Goal: Task Accomplishment & Management: Complete application form

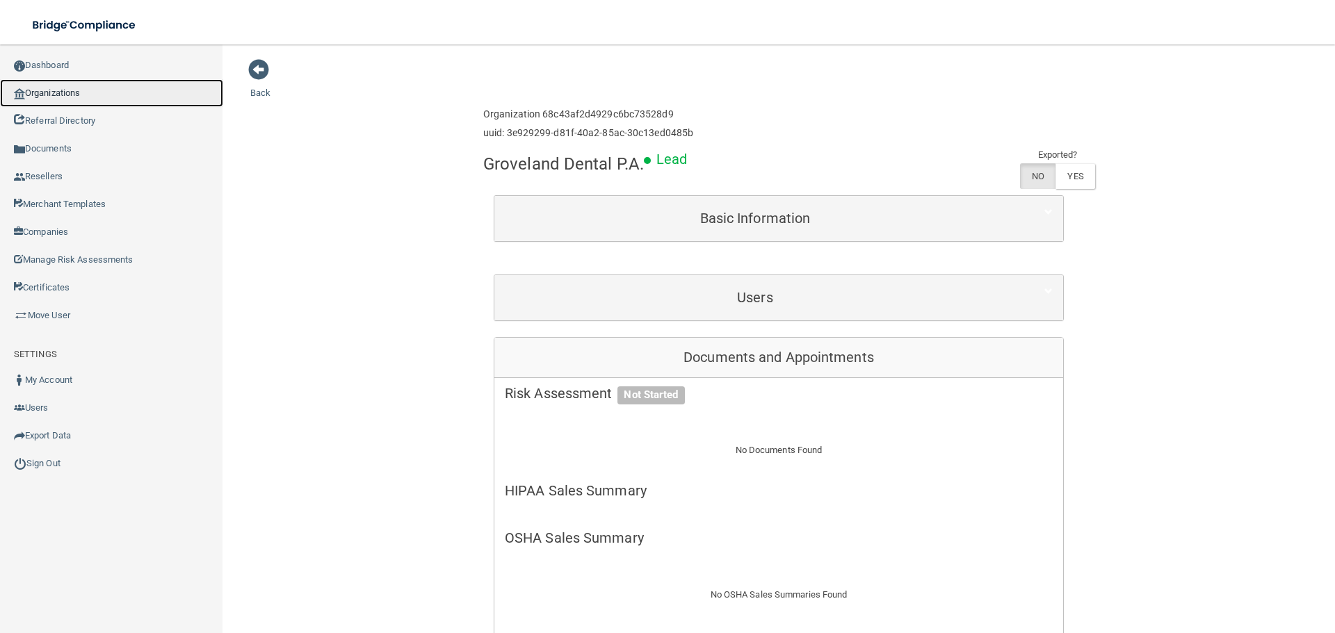
click at [81, 86] on link "Organizations" at bounding box center [111, 93] width 223 height 28
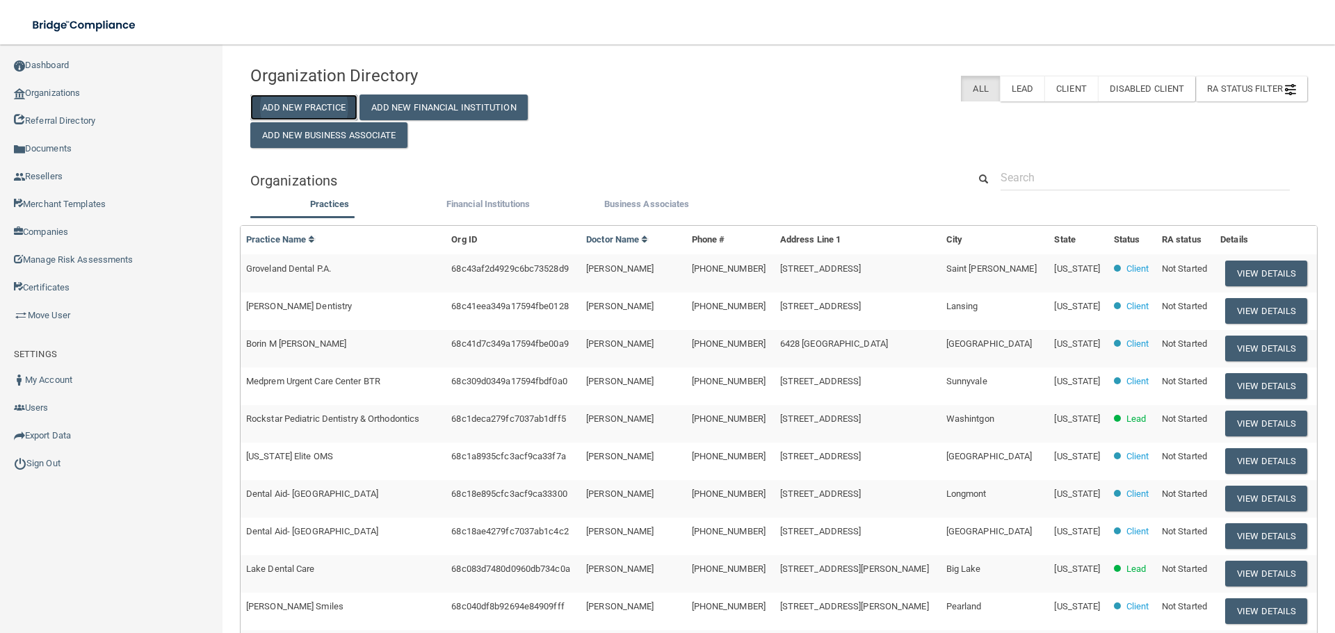
click at [325, 104] on button "Add New Practice" at bounding box center [303, 108] width 107 height 26
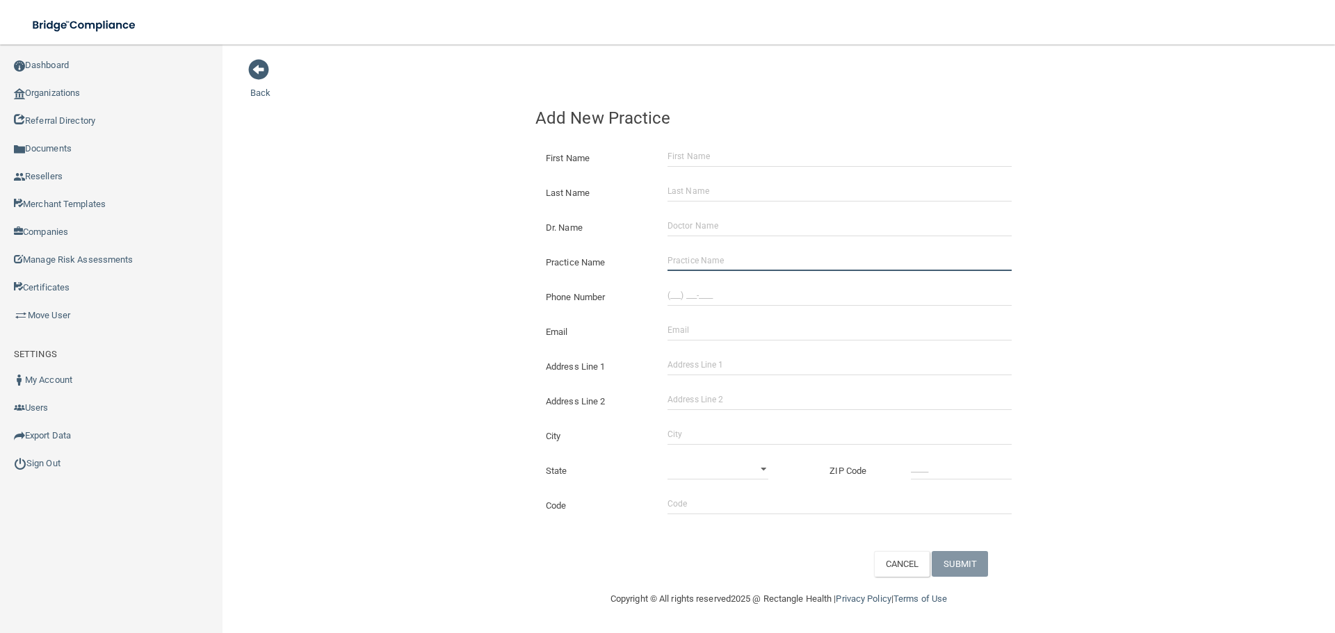
click at [684, 267] on input "Practice Name" at bounding box center [840, 260] width 344 height 21
paste input "Smile Studio of [GEOGRAPHIC_DATA]"
type input "Smile Studio of [GEOGRAPHIC_DATA]"
drag, startPoint x: 747, startPoint y: 300, endPoint x: 723, endPoint y: 300, distance: 23.7
click at [747, 300] on input "(___) ___-____" at bounding box center [840, 295] width 344 height 21
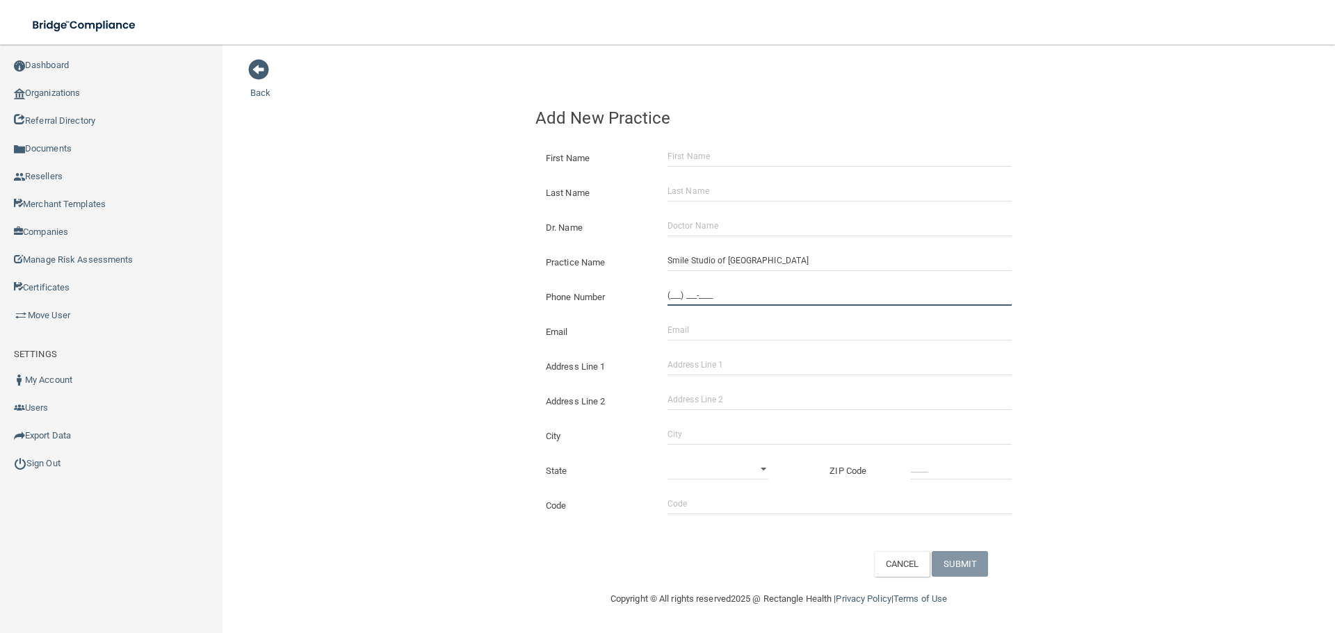
paste input "405) 732-2230"
type input "[PHONE_NUMBER]"
click at [699, 357] on input "Address Line 1" at bounding box center [840, 365] width 344 height 21
paste input "[STREET_ADDRESS]"
drag, startPoint x: 756, startPoint y: 366, endPoint x: 737, endPoint y: 367, distance: 18.8
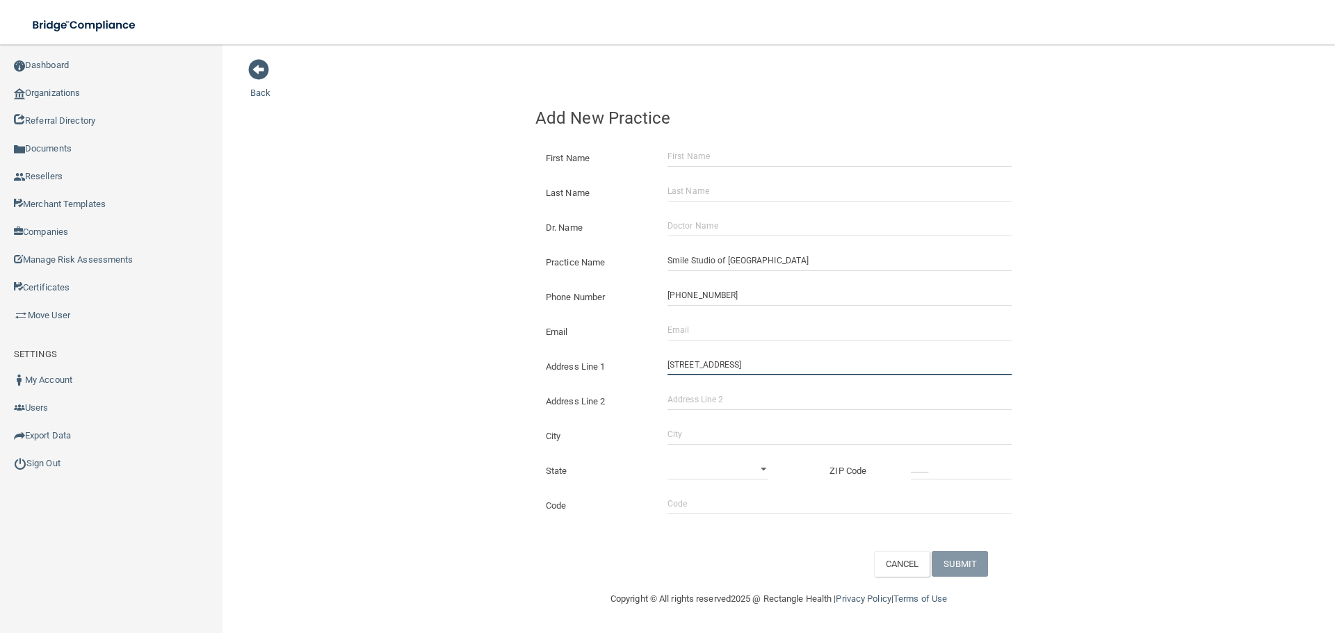
click at [737, 367] on input "[STREET_ADDRESS]" at bounding box center [840, 365] width 344 height 21
type input "[STREET_ADDRESS]"
click at [727, 393] on input "Address Line 2" at bounding box center [840, 399] width 344 height 21
paste input "Building 1"
type input "Building 1"
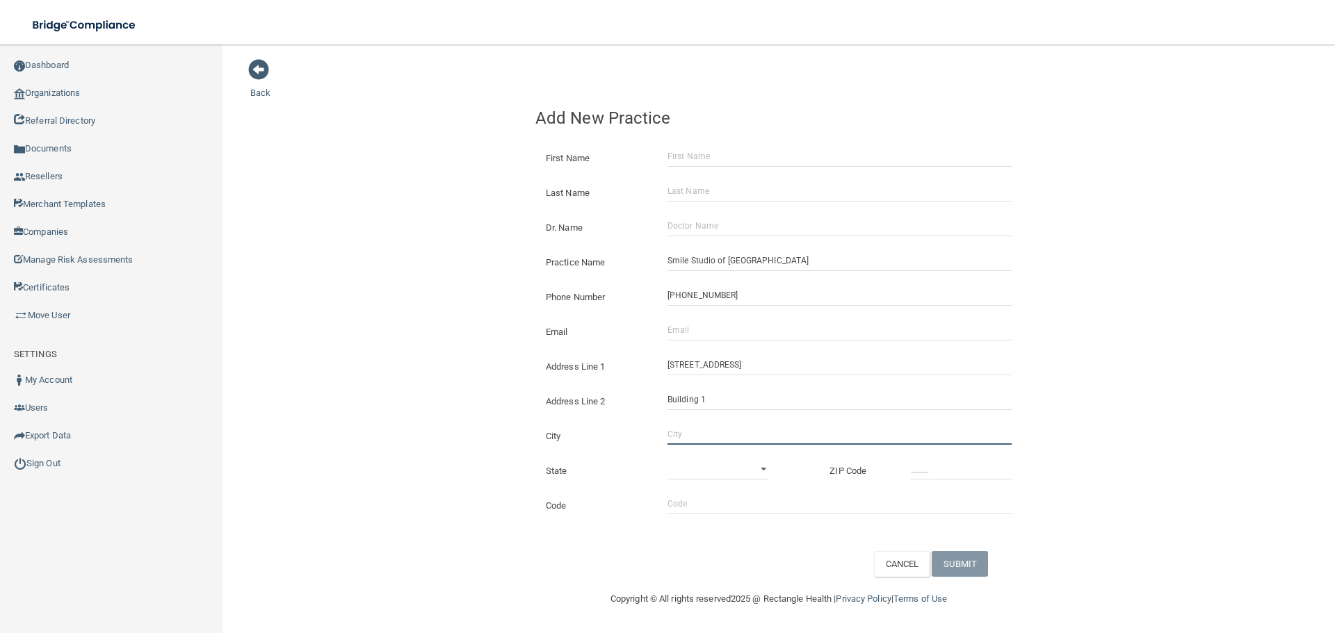
click at [684, 439] on input "City" at bounding box center [840, 434] width 344 height 21
type input "[GEOGRAPHIC_DATA]"
click at [733, 474] on select "[US_STATE] [US_STATE] [US_STATE] [US_STATE] [US_STATE] [US_STATE] [US_STATE] [U…" at bounding box center [718, 469] width 101 height 21
select select "36"
click at [668, 459] on select "[US_STATE] [US_STATE] [US_STATE] [US_STATE] [US_STATE] [US_STATE] [US_STATE] [U…" at bounding box center [718, 469] width 101 height 21
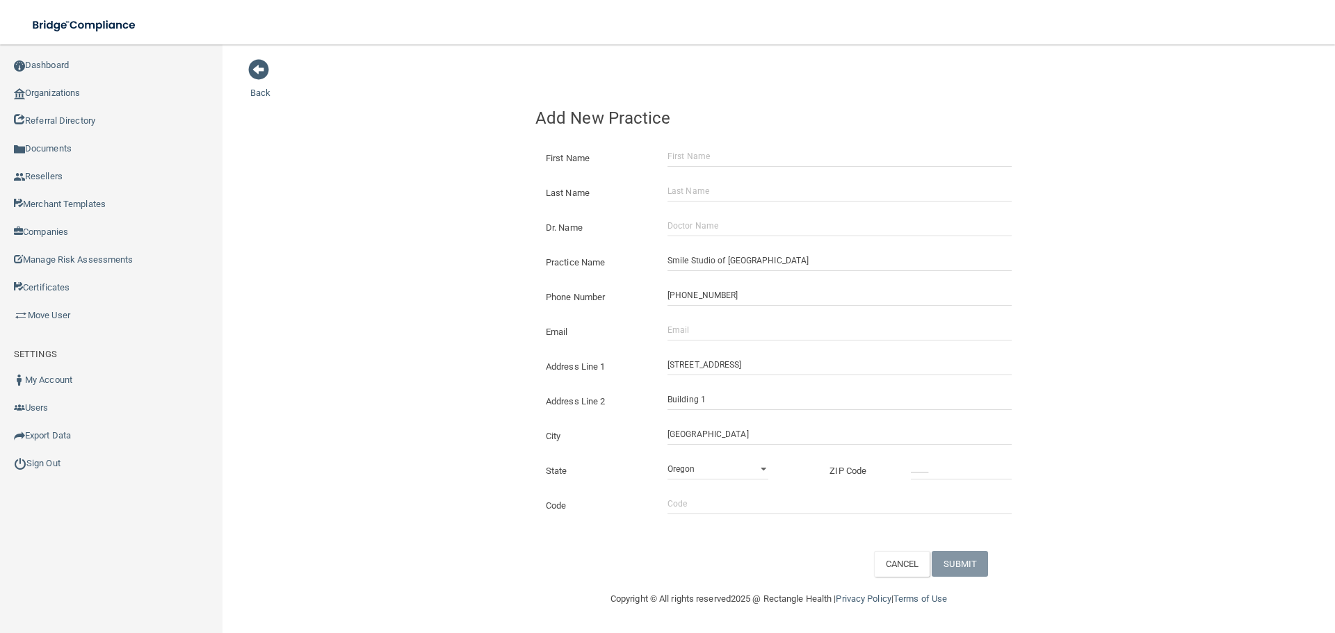
click at [932, 481] on div "State [US_STATE] [US_STATE] [US_STATE] [US_STATE] [US_STATE] [US_STATE] [US_STA…" at bounding box center [779, 465] width 508 height 35
click at [932, 474] on input "_____" at bounding box center [961, 469] width 101 height 21
type input "73130"
click at [412, 334] on div "Back Add New Practice First Name Last Name Dr. Name Practice Name Smile Studio …" at bounding box center [778, 317] width 1057 height 519
click at [759, 332] on input "Email" at bounding box center [840, 330] width 344 height 21
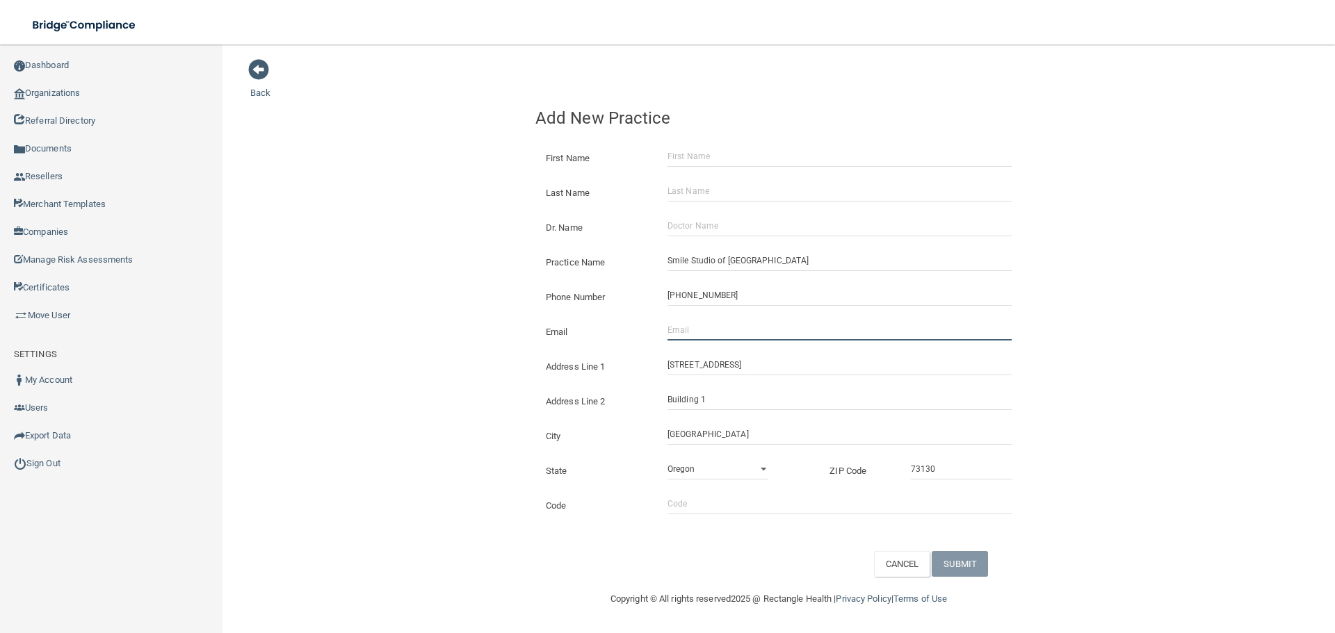
paste input "[PERSON_NAME][EMAIL_ADDRESS][DOMAIN_NAME]"
type input "[PERSON_NAME][EMAIL_ADDRESS][DOMAIN_NAME]"
click at [686, 161] on input "First Name" at bounding box center [840, 156] width 344 height 21
paste input "[PERSON_NAME]"
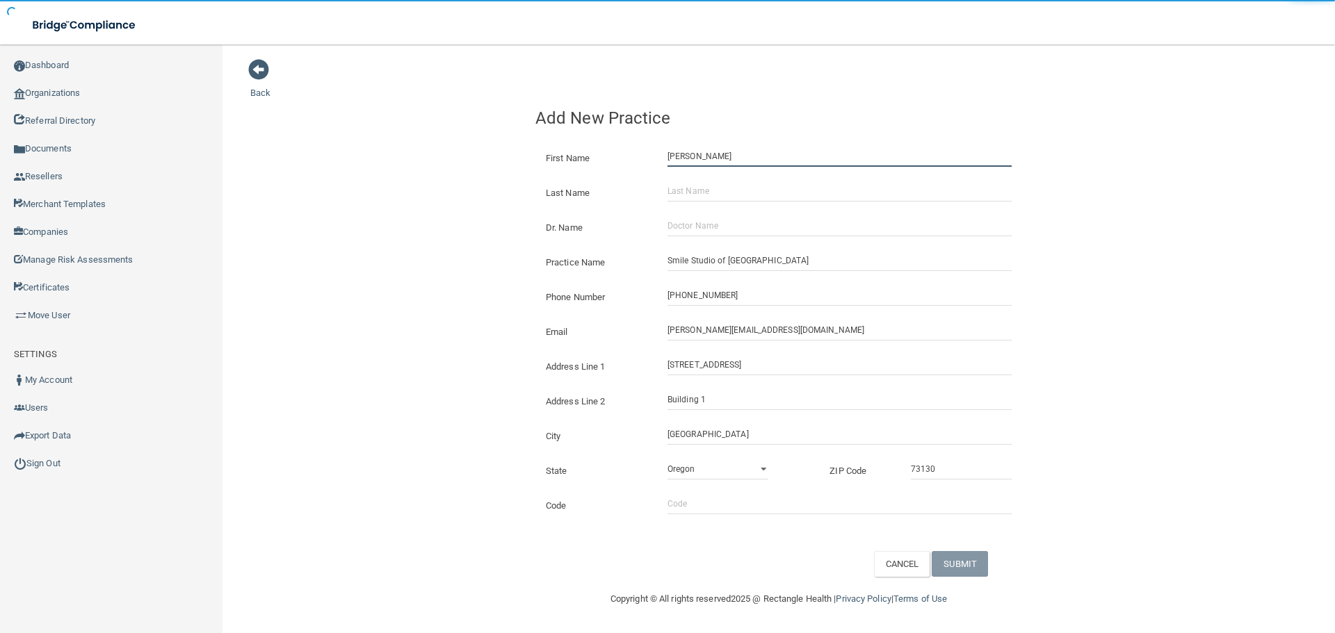
click at [713, 161] on input "[PERSON_NAME]" at bounding box center [840, 156] width 344 height 21
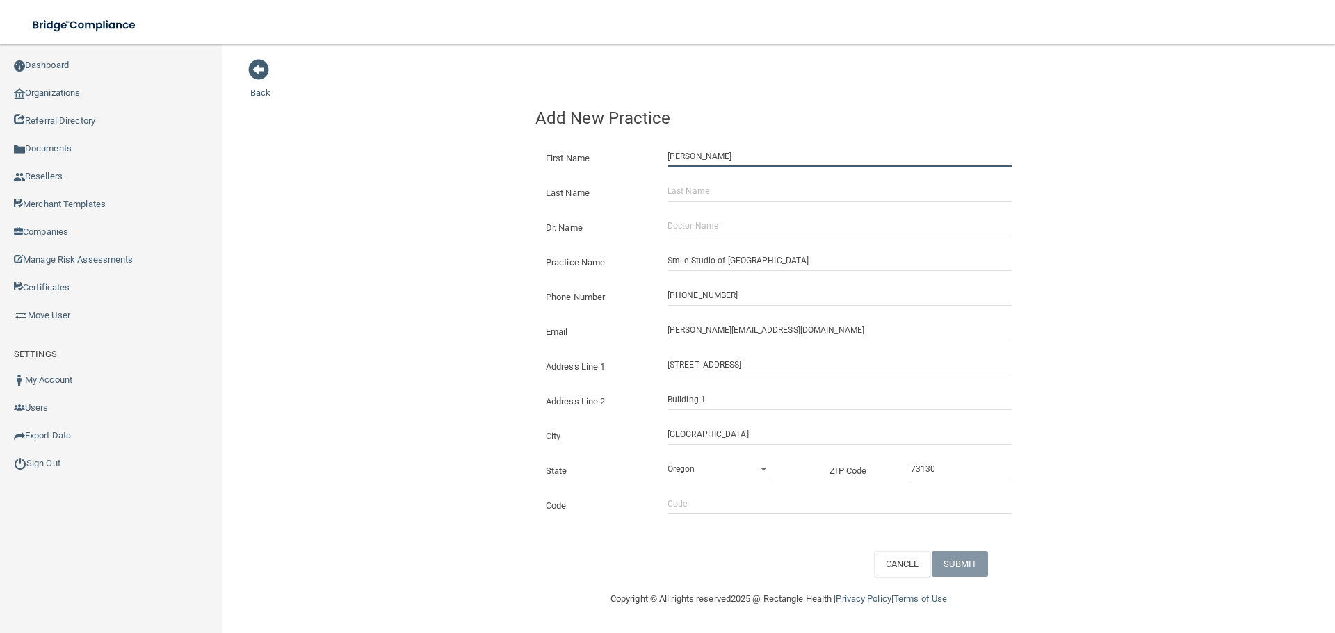
type input "[PERSON_NAME]"
drag, startPoint x: 709, startPoint y: 181, endPoint x: 633, endPoint y: 192, distance: 75.9
click at [704, 181] on input "Last Name" at bounding box center [840, 191] width 344 height 21
paste input "[PERSON_NAME]"
type input "[PERSON_NAME]"
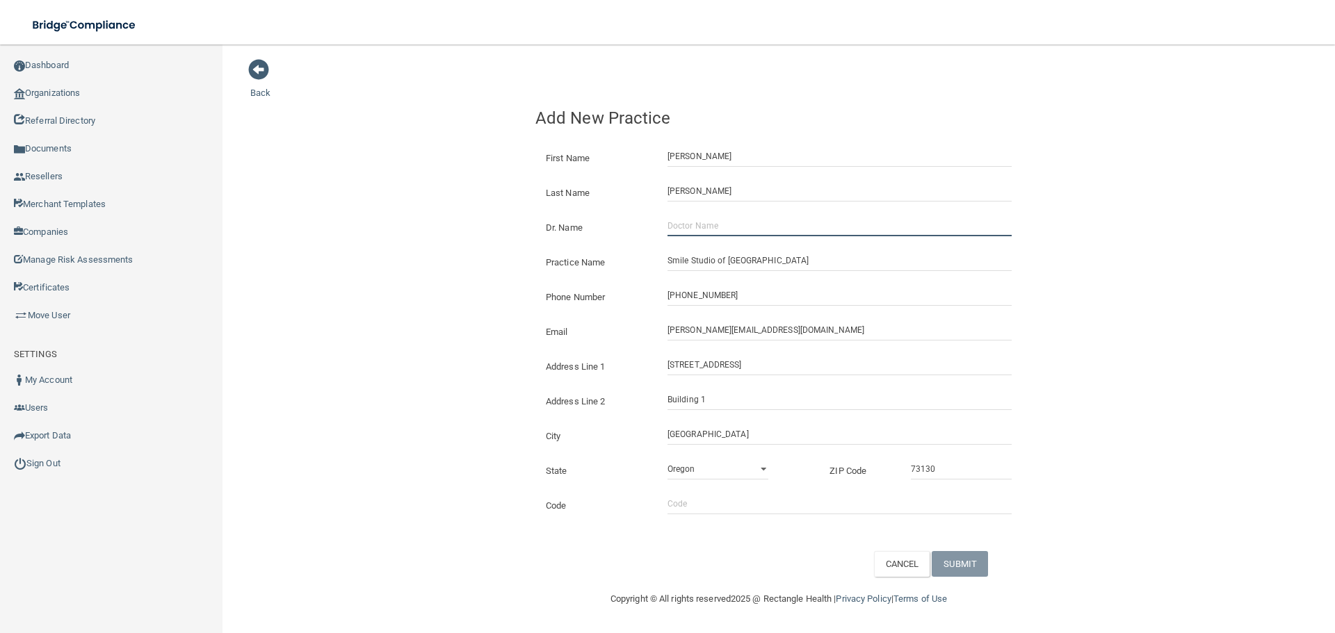
click at [721, 224] on input "Dr. Name" at bounding box center [840, 226] width 344 height 21
paste input "[PERSON_NAME]"
type input "[PERSON_NAME]"
click at [962, 563] on button "SUBMIT" at bounding box center [960, 564] width 56 height 26
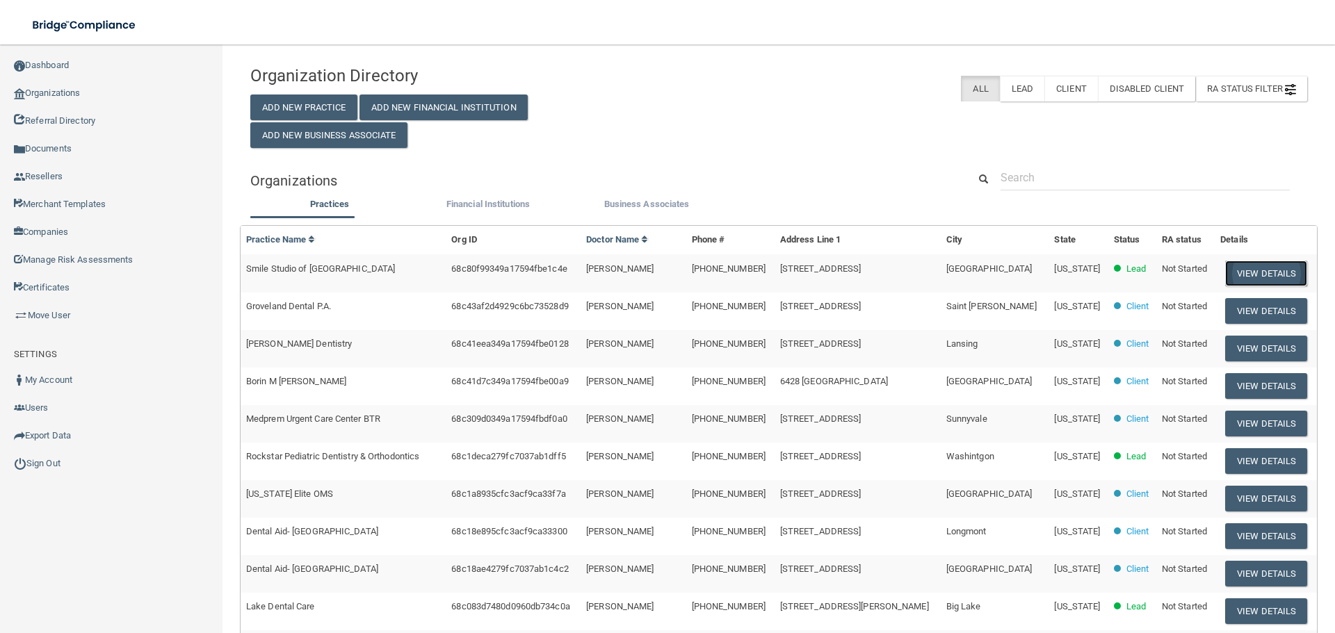
click at [1268, 268] on button "View Details" at bounding box center [1266, 274] width 82 height 26
